Goal: Information Seeking & Learning: Learn about a topic

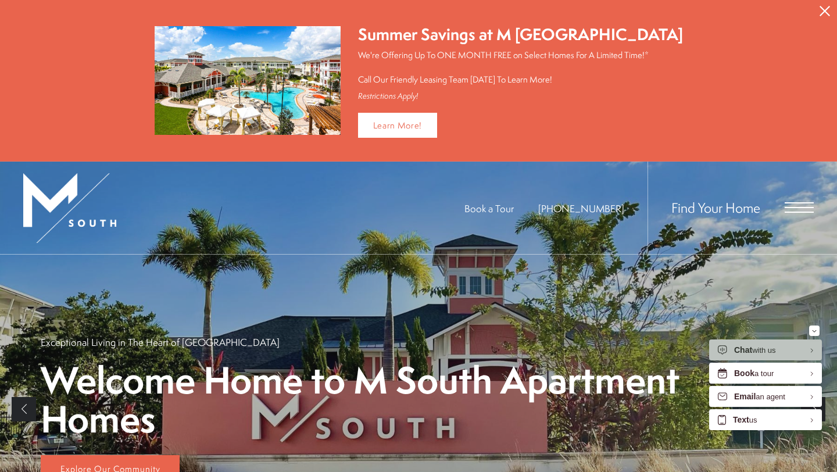
click at [803, 207] on span "Open Menu" at bounding box center [799, 207] width 29 height 1
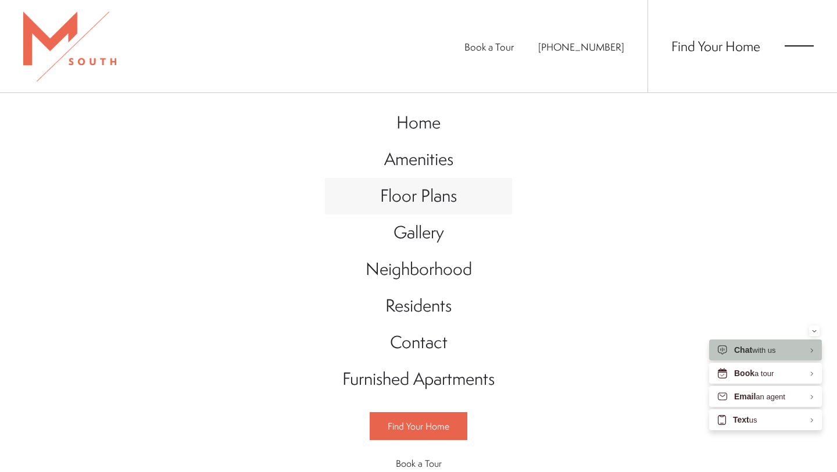
click at [429, 197] on span "Floor Plans" at bounding box center [418, 196] width 77 height 24
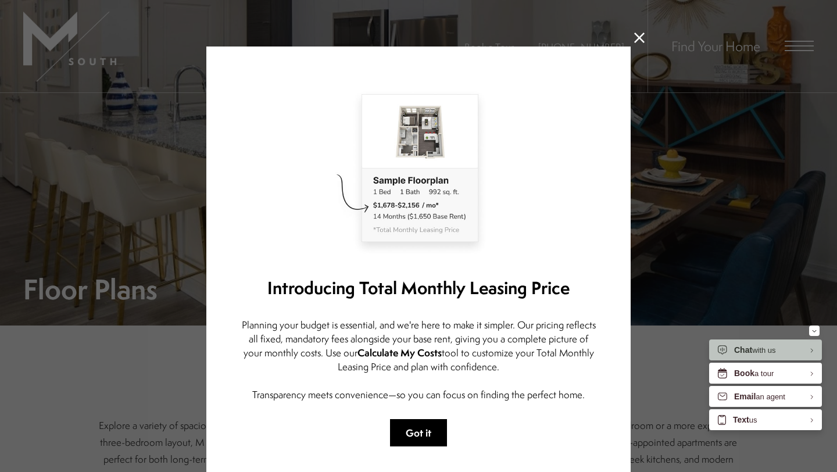
click at [436, 429] on button "Got it" at bounding box center [418, 432] width 57 height 27
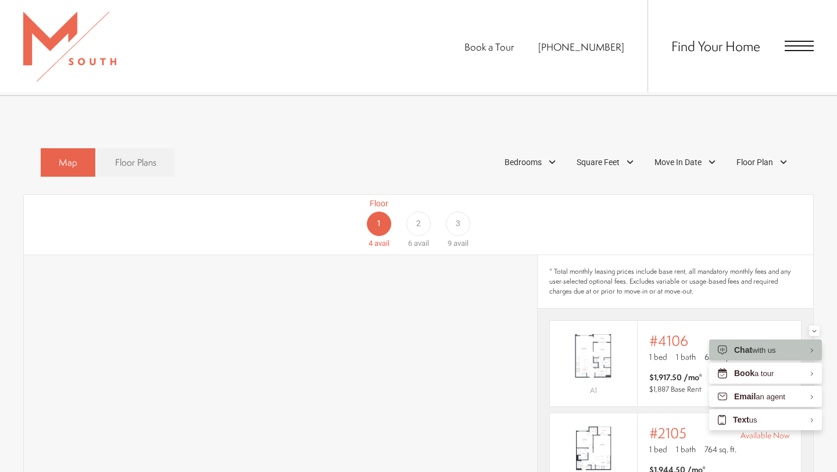
scroll to position [618, 0]
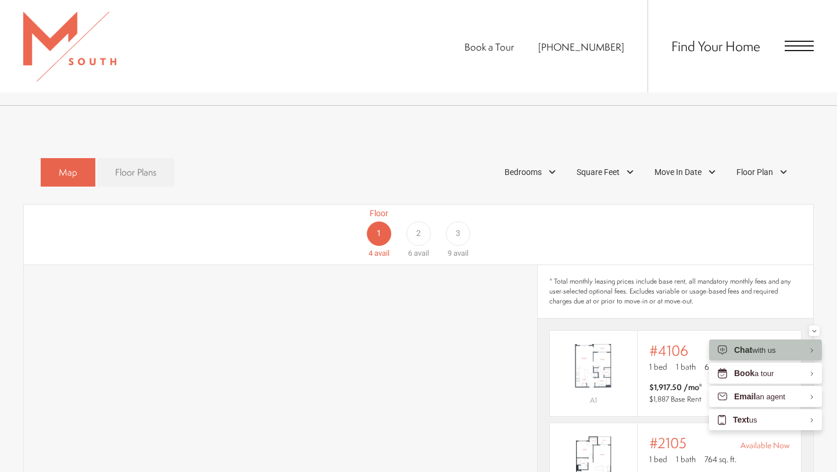
click at [122, 166] on span "Floor Plans" at bounding box center [135, 172] width 41 height 13
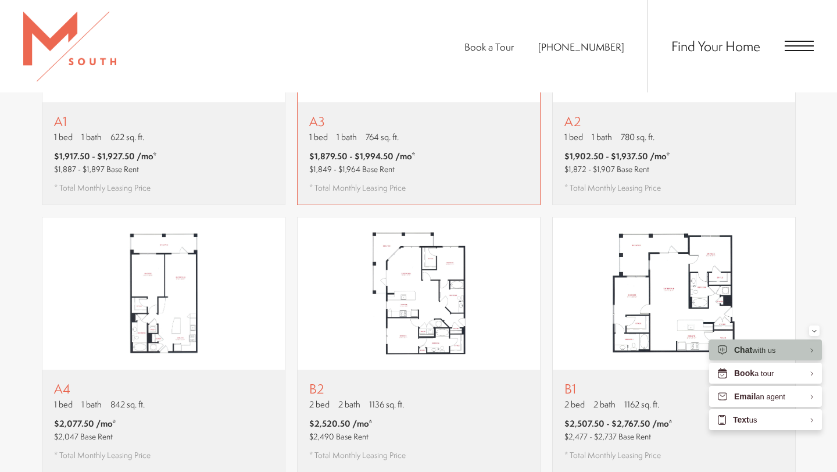
scroll to position [894, 0]
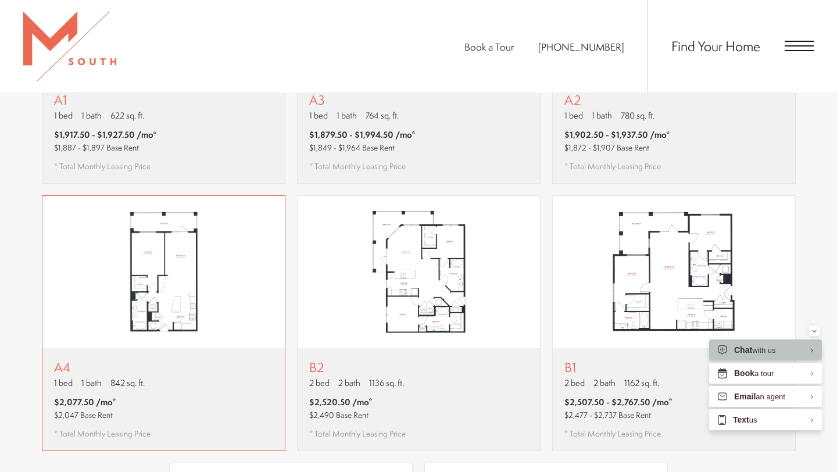
click at [122, 298] on img "View floor plan A4" at bounding box center [163, 272] width 243 height 152
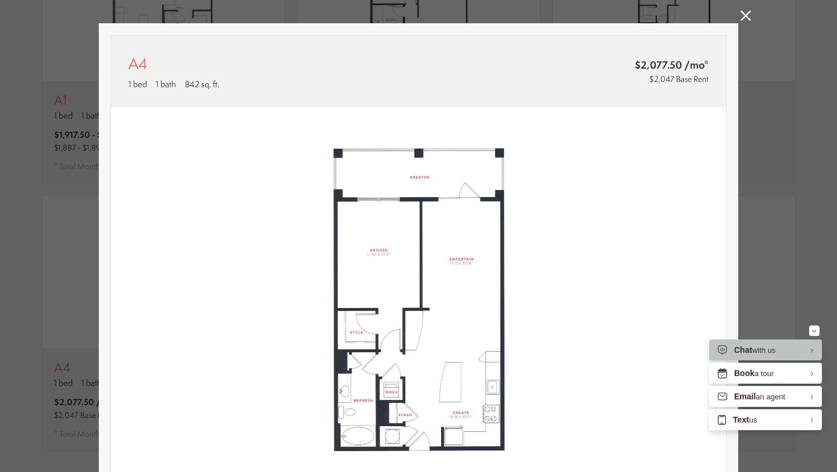
scroll to position [15, 0]
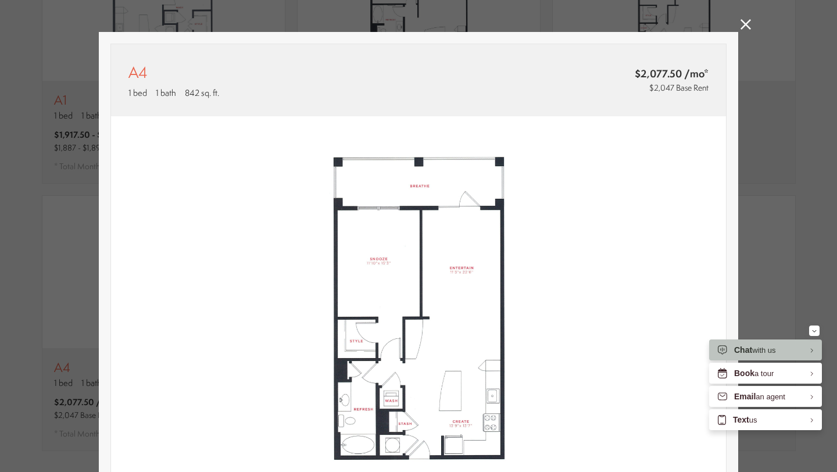
click at [742, 25] on icon at bounding box center [746, 24] width 10 height 10
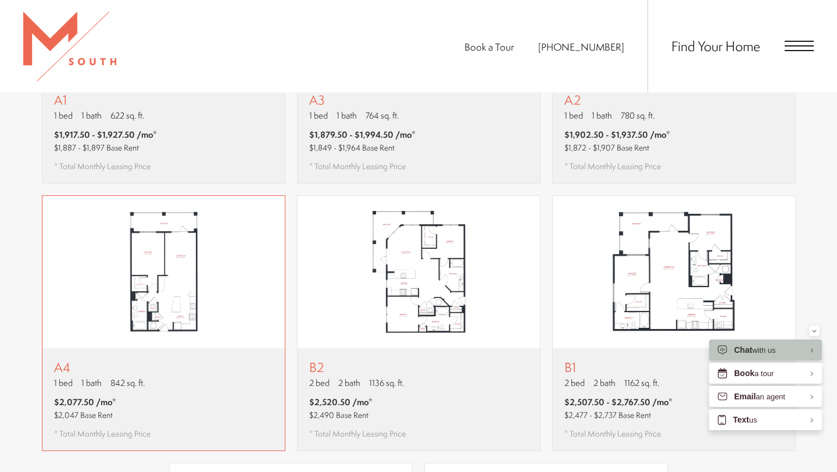
click at [218, 348] on div "A4 1 bed 1 bath 842 sq. ft. $2,077.50 /mo* $2,047 Base Rent * Total Monthly Lea…" at bounding box center [163, 399] width 243 height 102
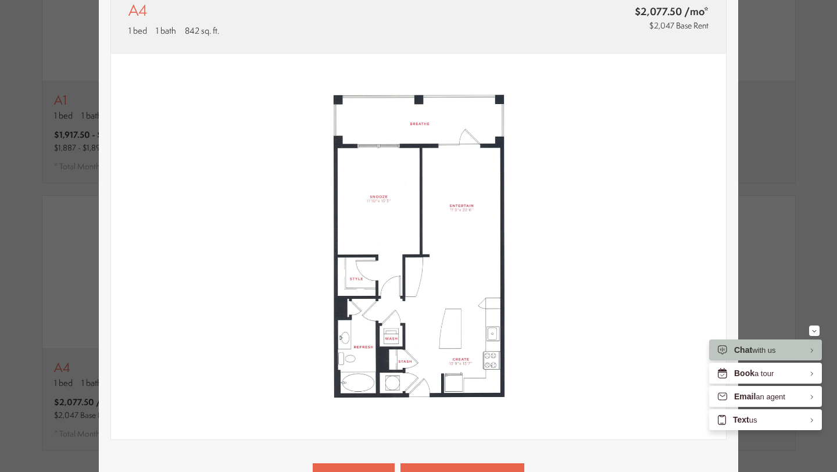
scroll to position [0, 0]
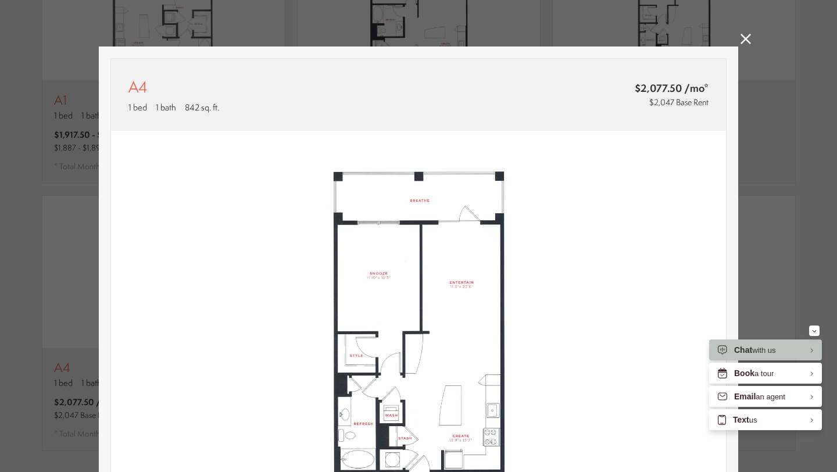
click at [743, 45] on link at bounding box center [746, 40] width 10 height 13
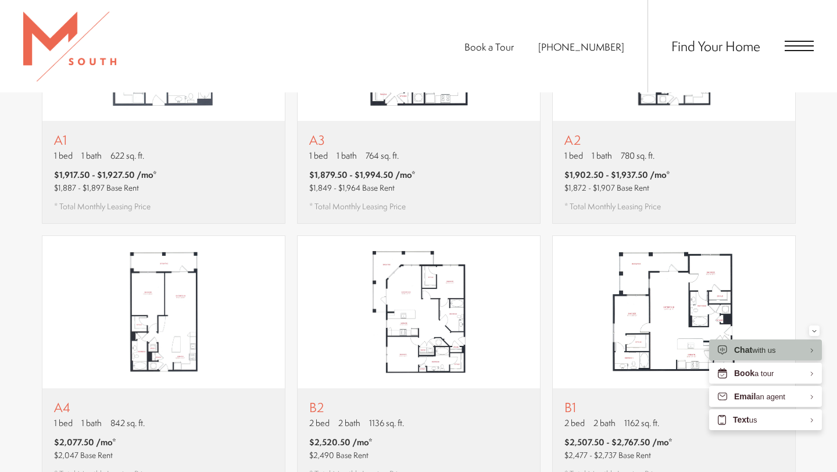
scroll to position [850, 0]
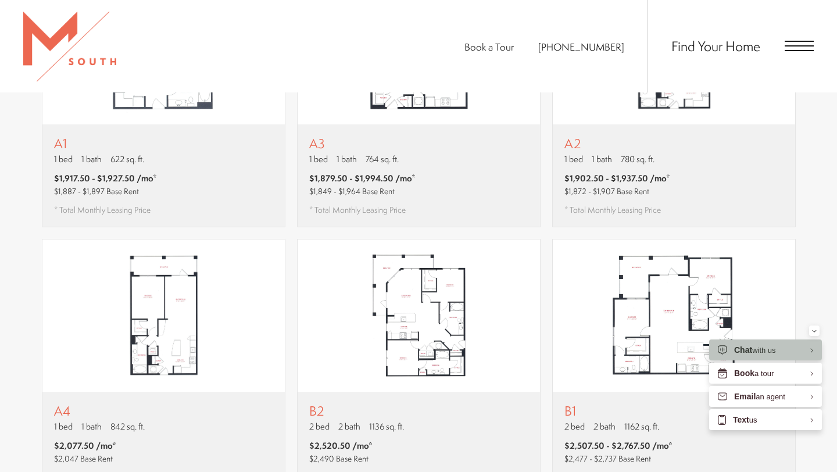
click at [789, 46] on span "Open Menu" at bounding box center [799, 45] width 29 height 1
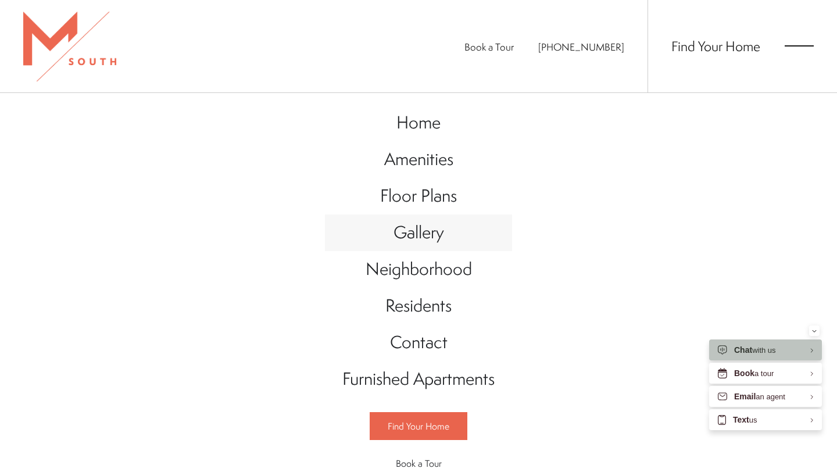
click at [419, 234] on span "Gallery" at bounding box center [419, 232] width 51 height 24
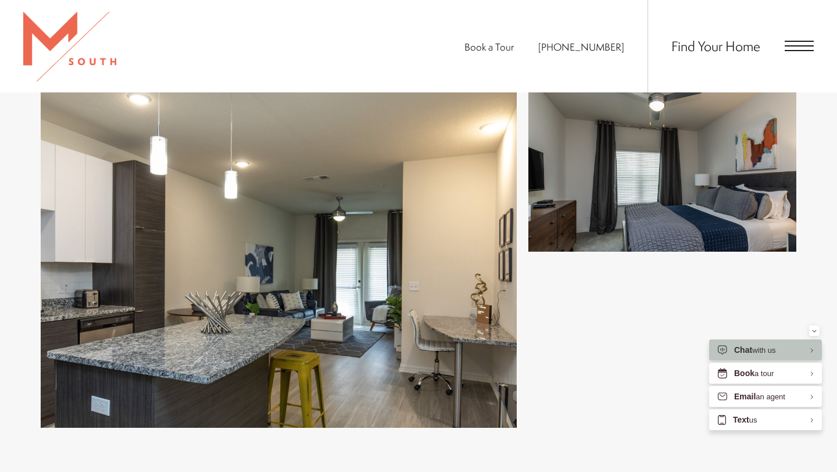
scroll to position [506, 0]
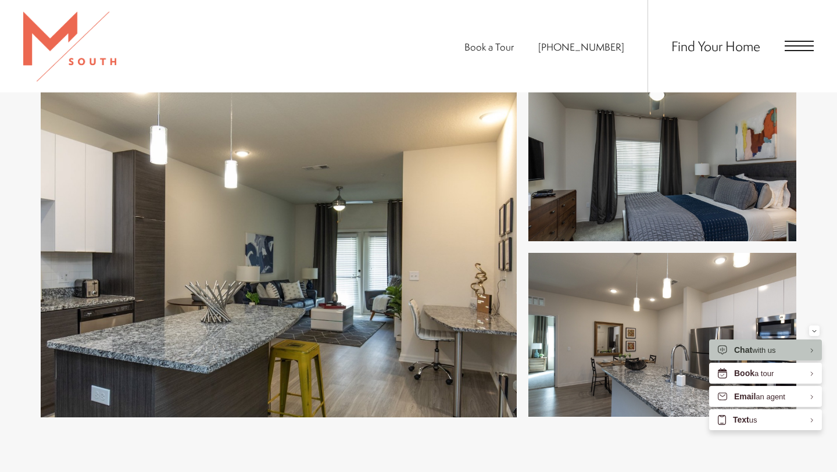
click at [419, 234] on img at bounding box center [279, 247] width 476 height 340
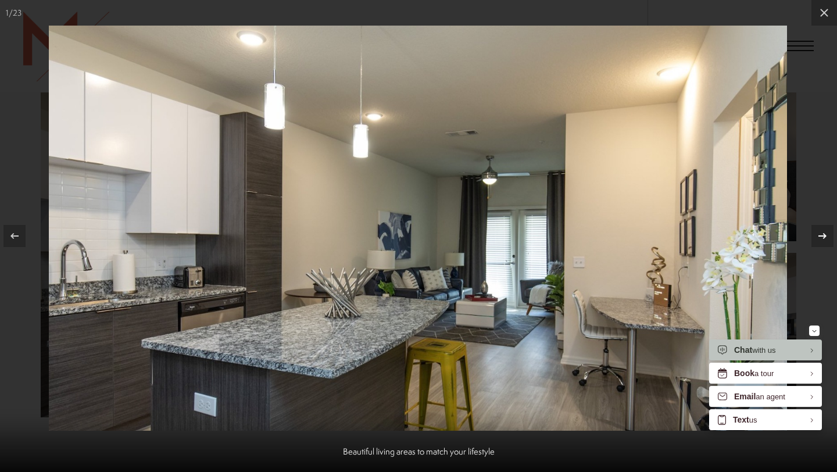
click at [820, 241] on icon at bounding box center [823, 236] width 14 height 14
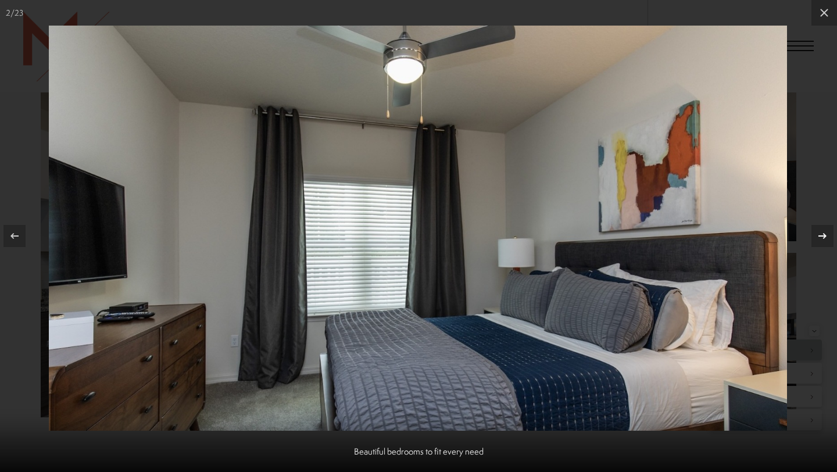
click at [820, 241] on icon at bounding box center [823, 236] width 14 height 14
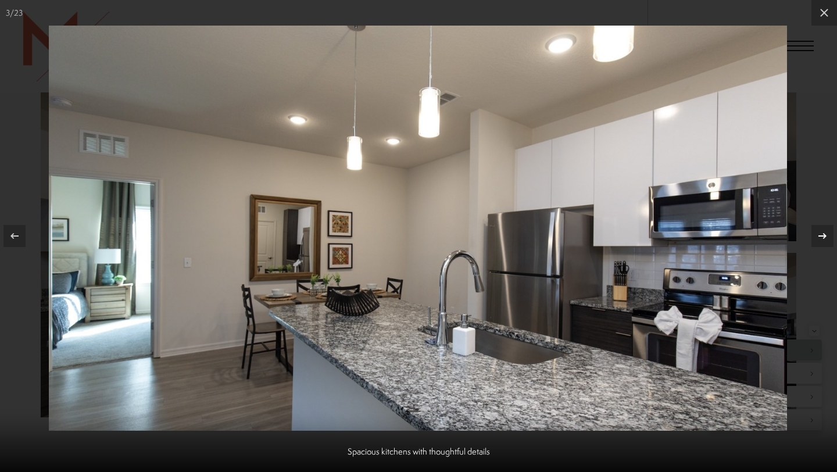
click at [821, 243] on icon at bounding box center [823, 236] width 14 height 14
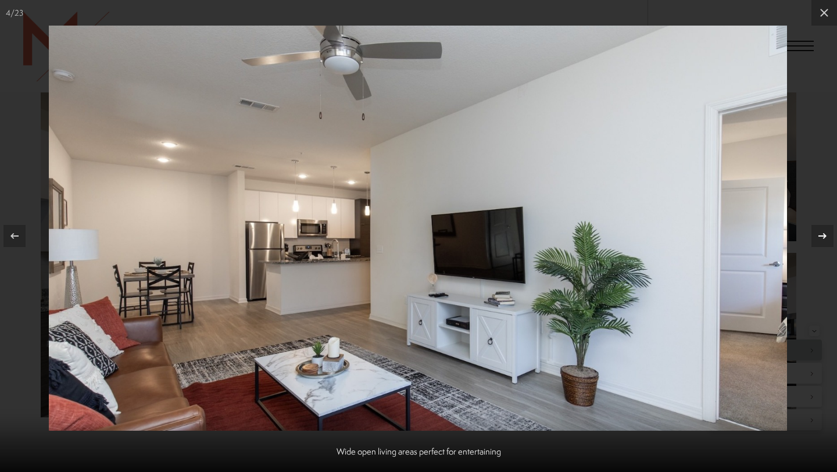
click at [821, 243] on icon at bounding box center [823, 236] width 14 height 14
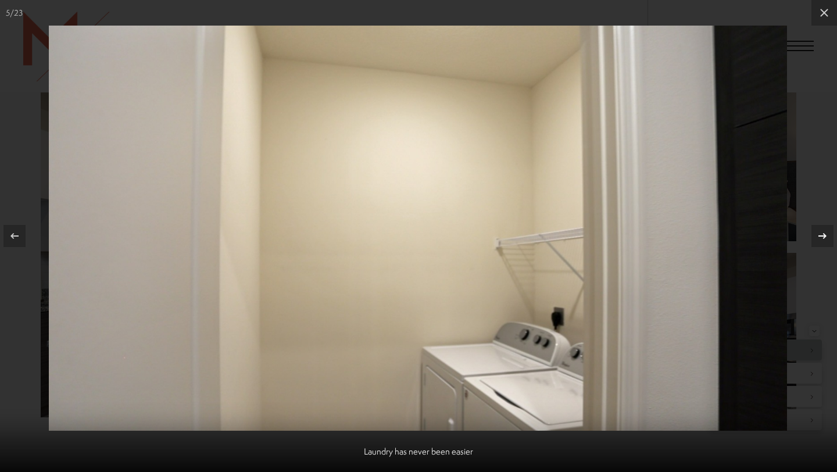
click at [821, 243] on icon at bounding box center [823, 236] width 14 height 14
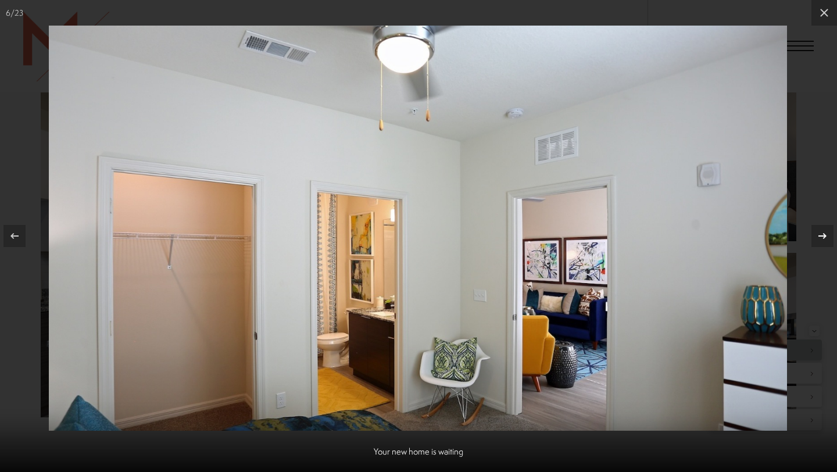
click at [821, 243] on icon at bounding box center [823, 236] width 14 height 14
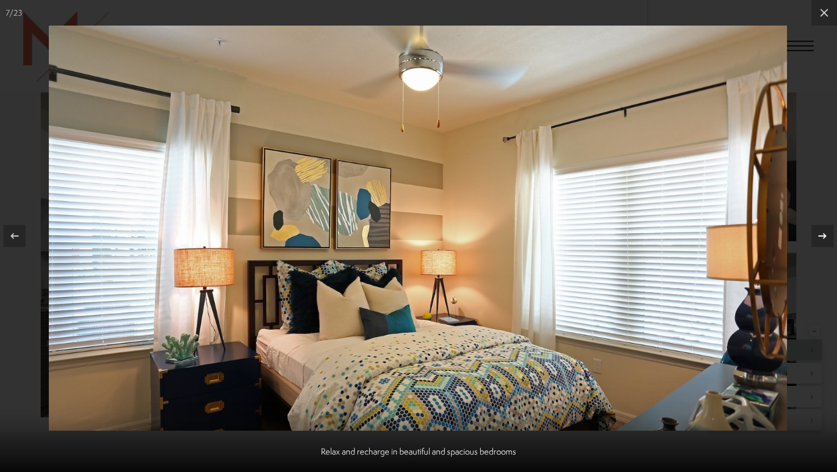
click at [821, 243] on icon at bounding box center [823, 236] width 14 height 14
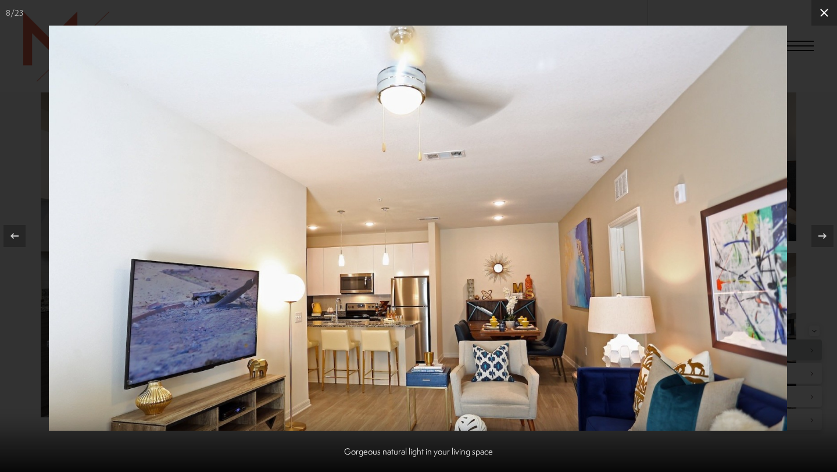
click at [823, 15] on icon at bounding box center [825, 13] width 14 height 14
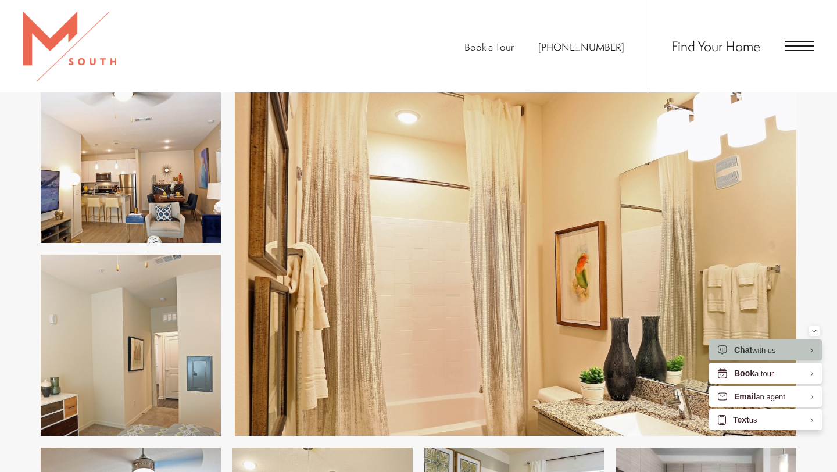
scroll to position [1275, 0]
